Goal: Information Seeking & Learning: Learn about a topic

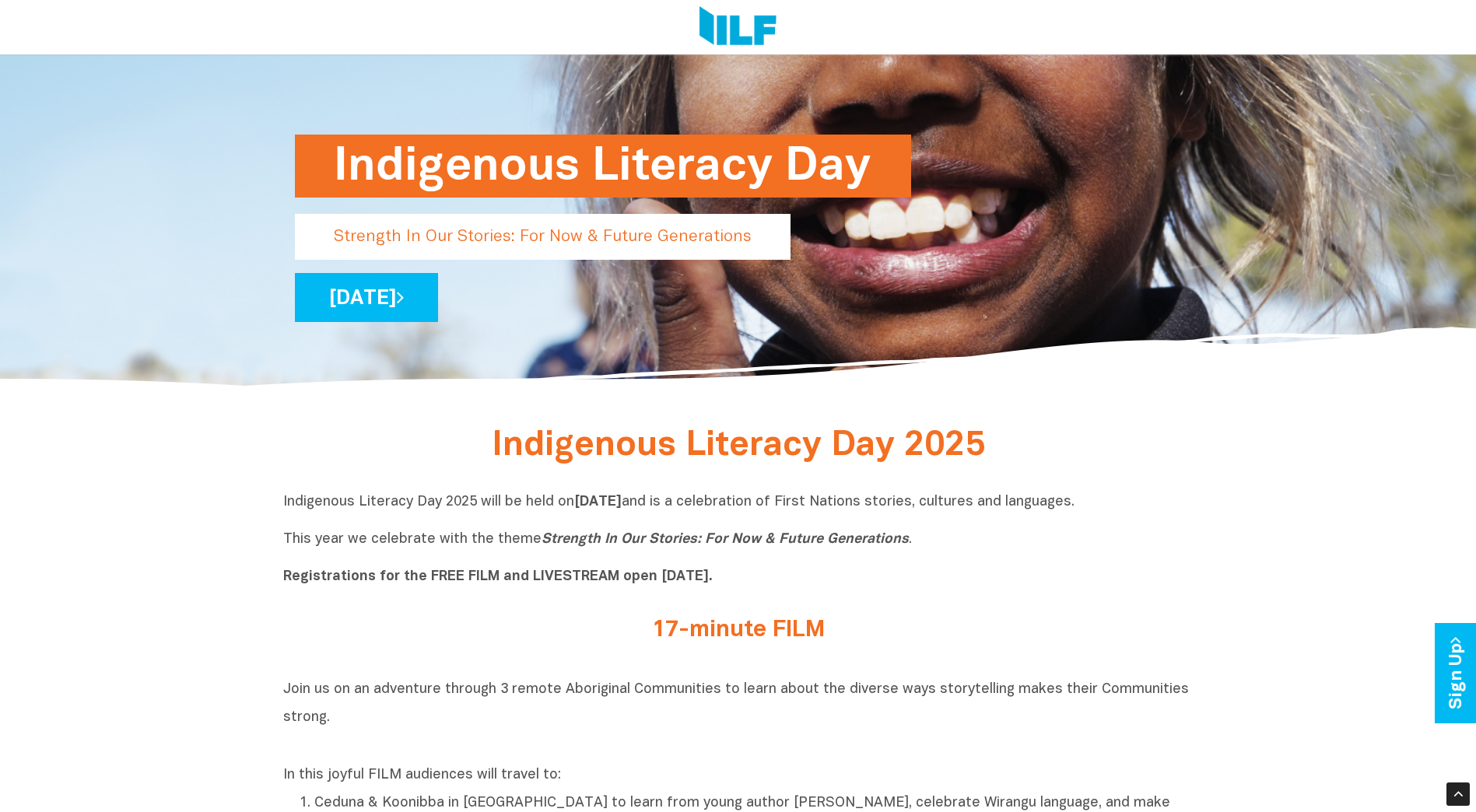
click at [815, 333] on div "Indigenous Literacy Day Strength In Our Stories: For Now & Future Generations […" at bounding box center [738, 105] width 910 height 573
click at [742, 557] on p "Indigenous Literacy Day 2025 will be held [DATE][DATE] and is a celebration of …" at bounding box center [738, 540] width 910 height 94
click at [872, 544] on icon "Strength In Our Stories: For Now & Future Generations" at bounding box center [725, 539] width 368 height 14
click at [918, 538] on p "Indigenous Literacy Day 2025 will be held [DATE][DATE] and is a celebration of …" at bounding box center [738, 540] width 910 height 94
click at [899, 543] on p "Indigenous Literacy Day 2025 will be held [DATE][DATE] and is a celebration of …" at bounding box center [738, 540] width 910 height 94
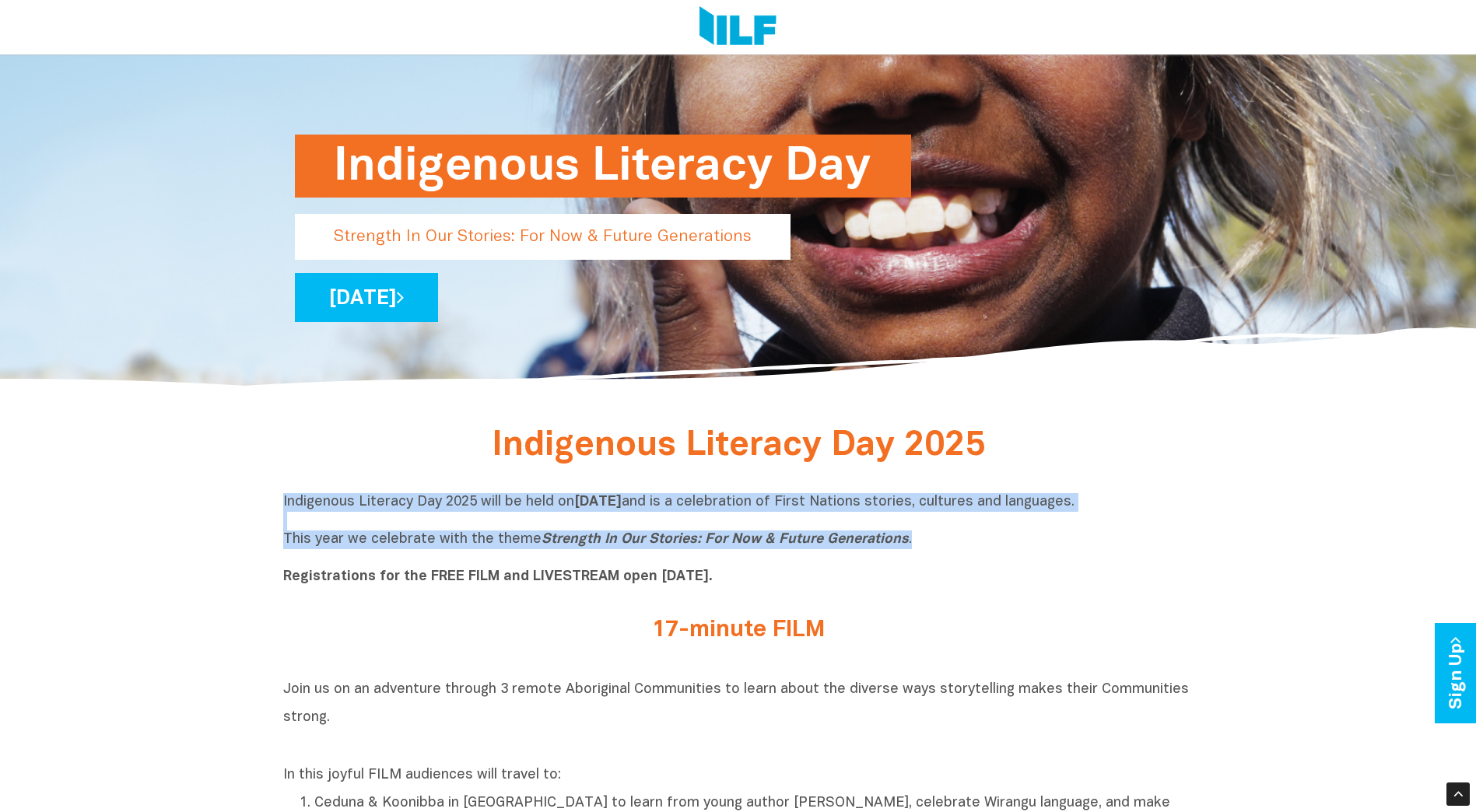
drag, startPoint x: 899, startPoint y: 543, endPoint x: 238, endPoint y: 510, distance: 661.8
copy p "Indigenous Literacy Day 2025 will be held [DATE][DATE] and is a celebration of …"
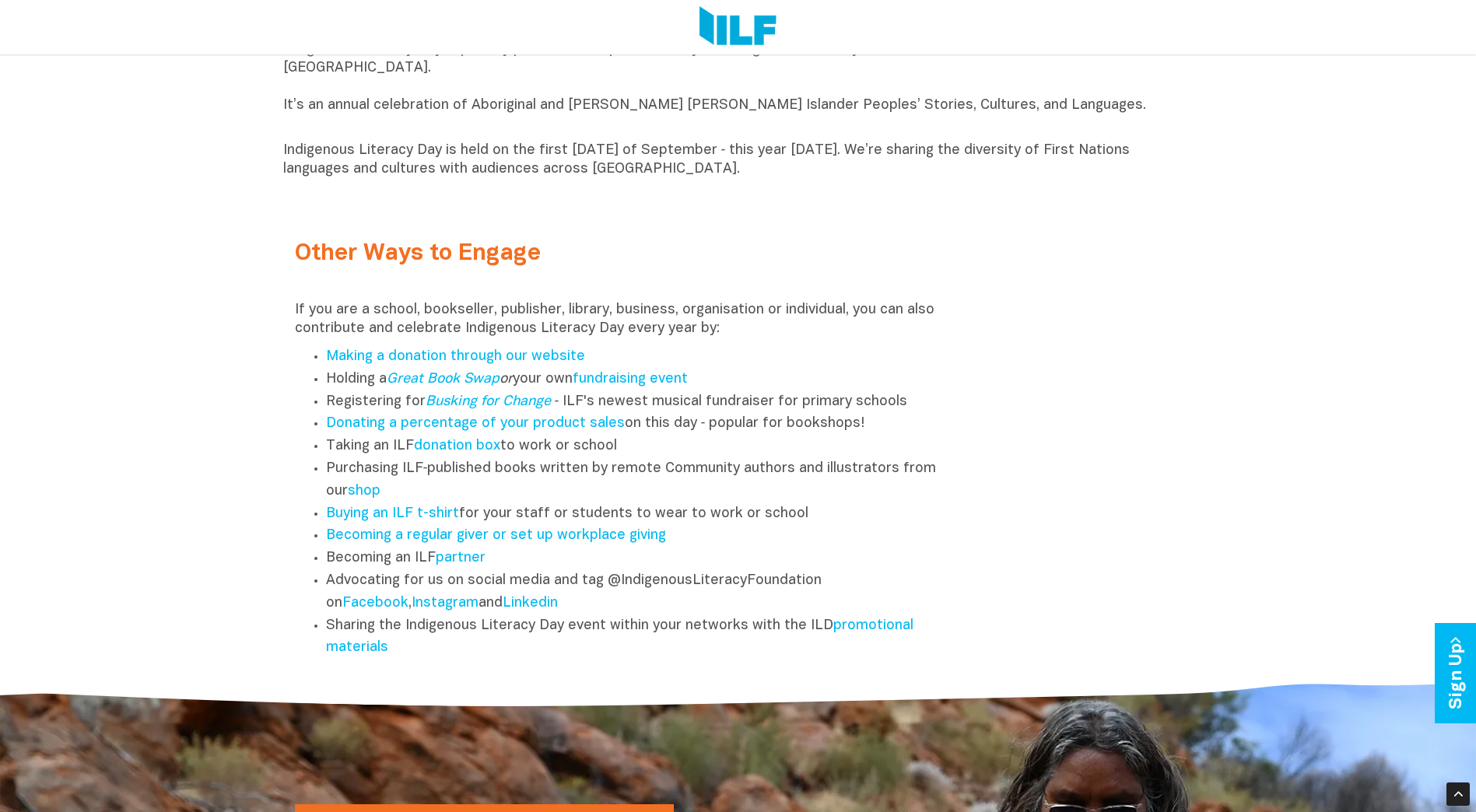
scroll to position [1882, 0]
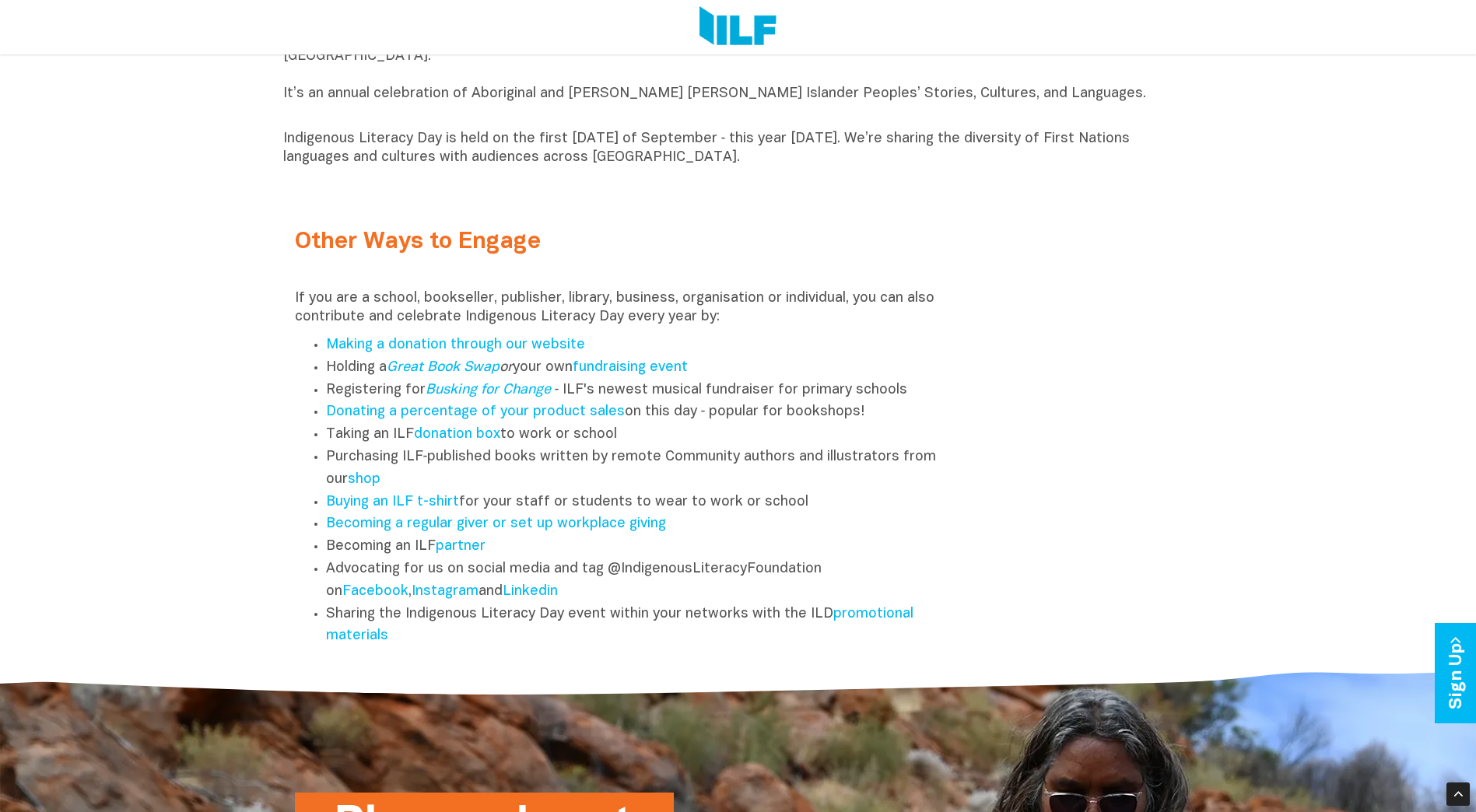
click at [985, 2] on div at bounding box center [732, 27] width 898 height 55
